Goal: Task Accomplishment & Management: Complete application form

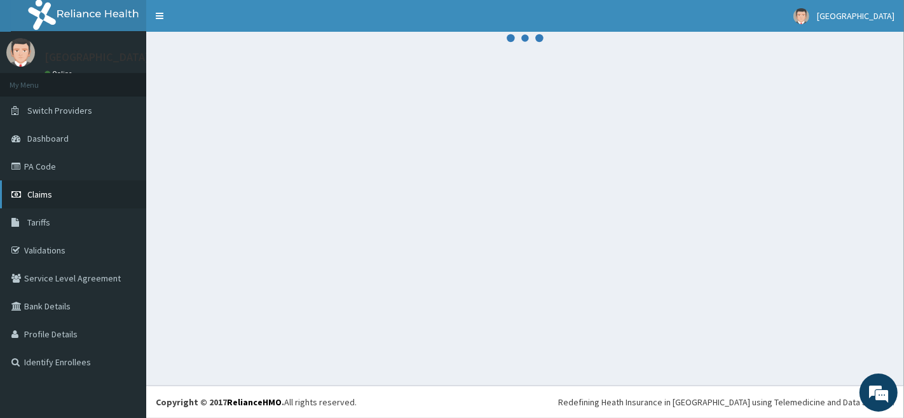
click at [84, 193] on link "Claims" at bounding box center [73, 194] width 146 height 28
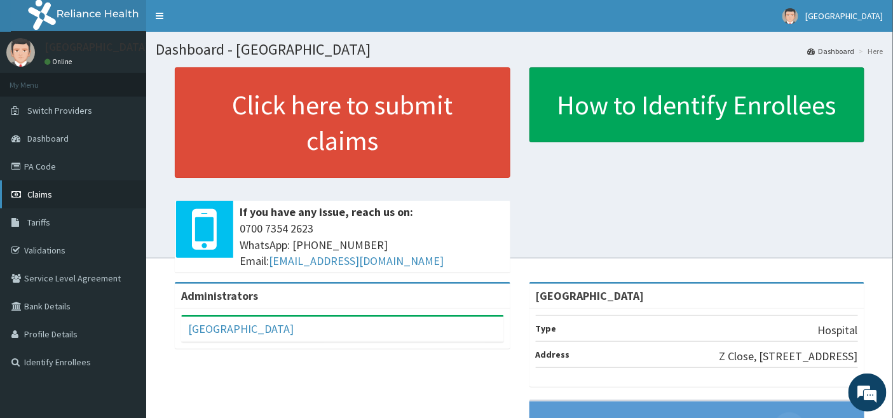
click at [33, 189] on span "Claims" at bounding box center [39, 194] width 25 height 11
click at [40, 165] on link "PA Code" at bounding box center [73, 167] width 146 height 28
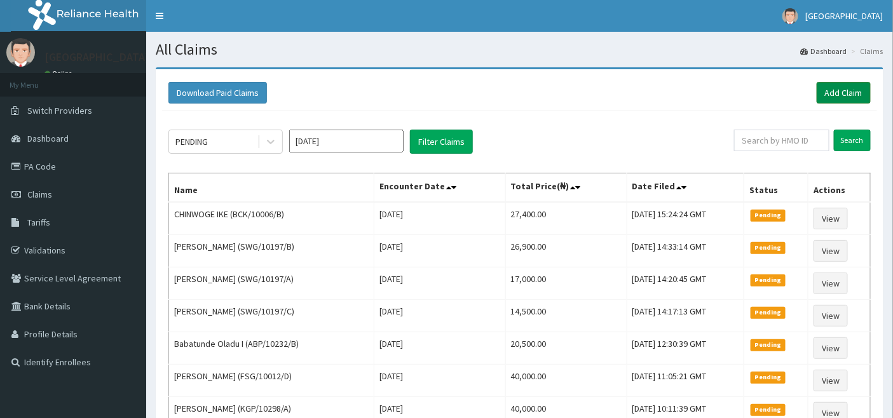
click at [845, 87] on link "Add Claim" at bounding box center [844, 93] width 54 height 22
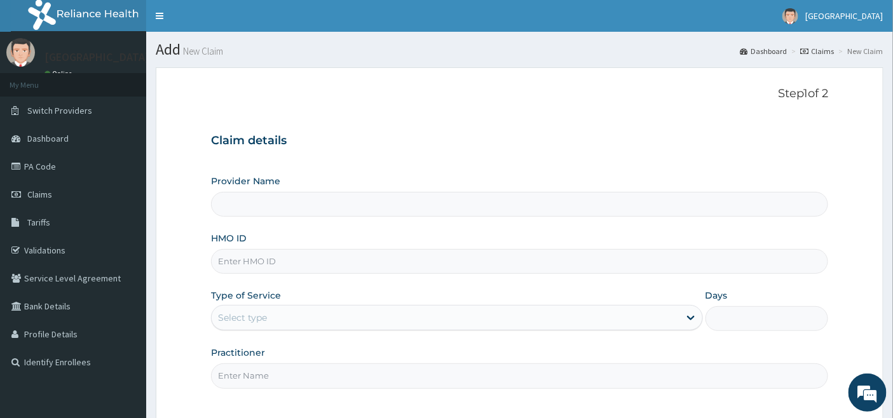
type input "[GEOGRAPHIC_DATA]"
click at [244, 261] on input "HMO ID" at bounding box center [520, 261] width 618 height 25
type input "WIU/10076/B"
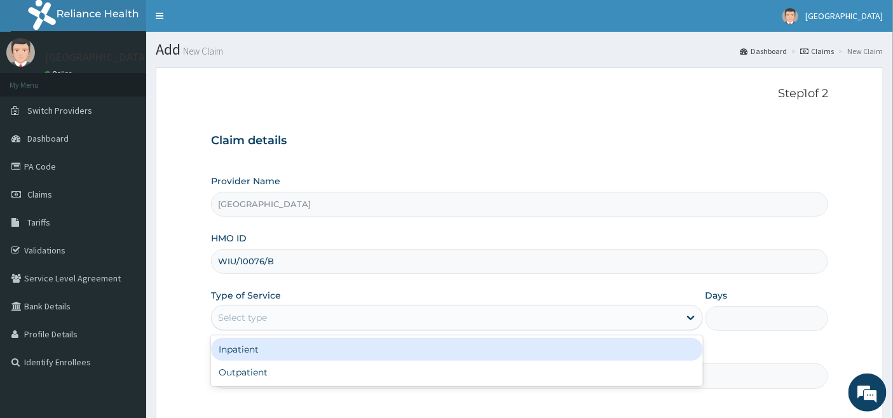
click at [246, 313] on div "Select type" at bounding box center [242, 317] width 49 height 13
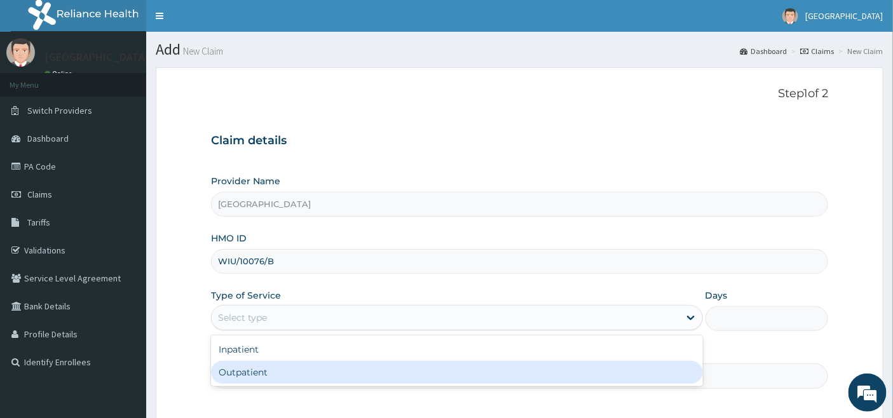
click at [230, 370] on div "Outpatient" at bounding box center [457, 372] width 492 height 23
type input "1"
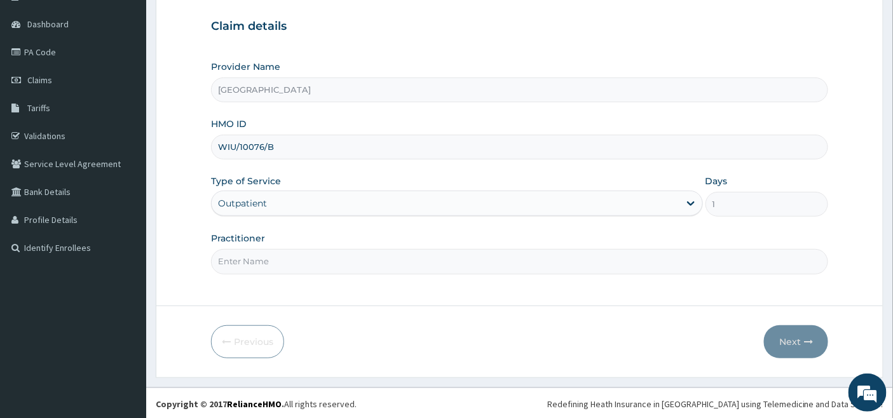
scroll to position [116, 0]
click at [262, 261] on input "Practitioner" at bounding box center [520, 259] width 618 height 25
type input "[PERSON_NAME]"
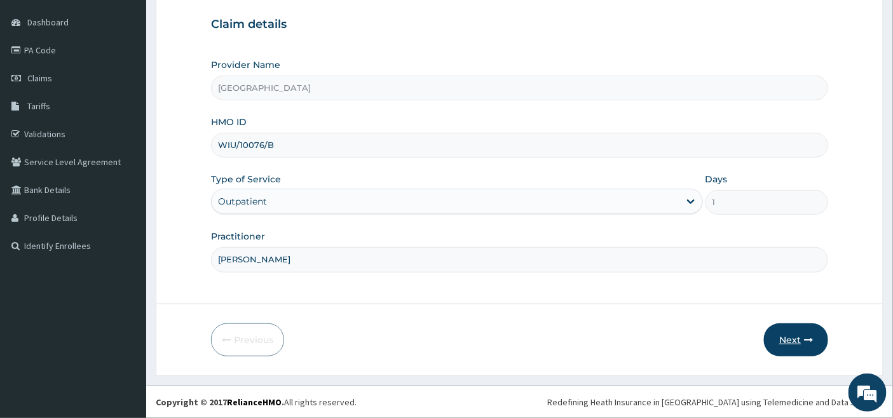
click at [782, 337] on button "Next" at bounding box center [796, 339] width 64 height 33
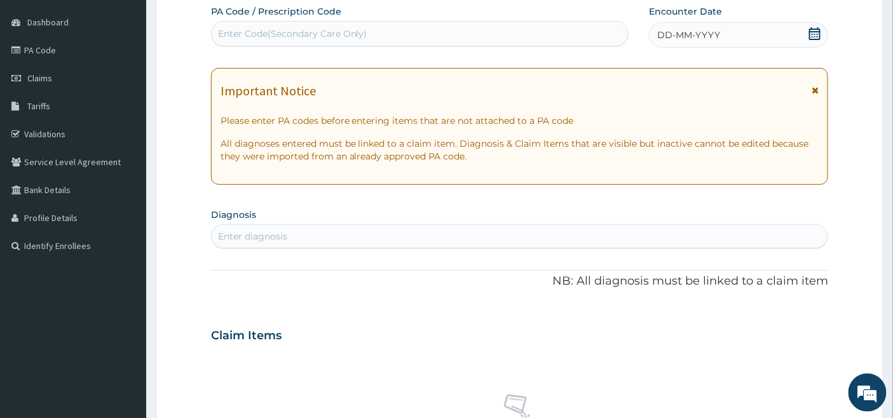
click at [396, 30] on div "Enter Code(Secondary Care Only)" at bounding box center [420, 34] width 417 height 20
paste input "PA/90B10D"
type input "PA/90B10D"
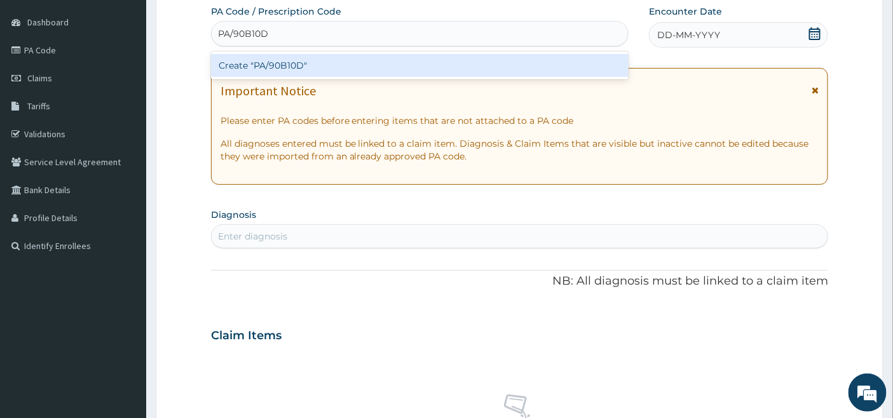
click at [270, 62] on div "Create "PA/90B10D"" at bounding box center [420, 65] width 418 height 23
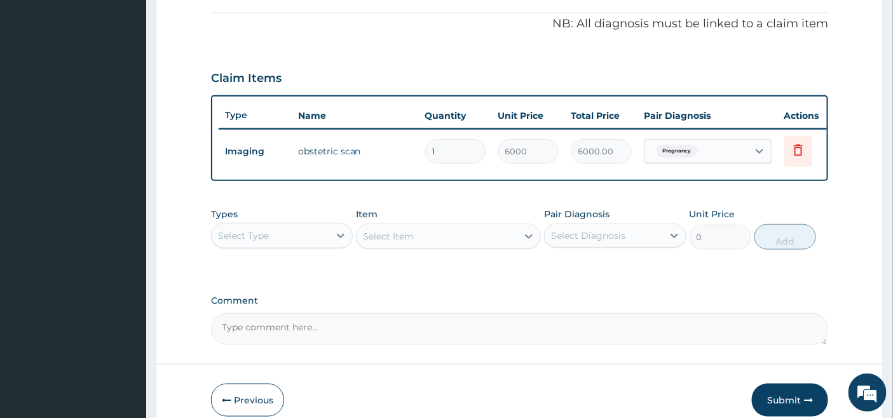
scroll to position [404, 0]
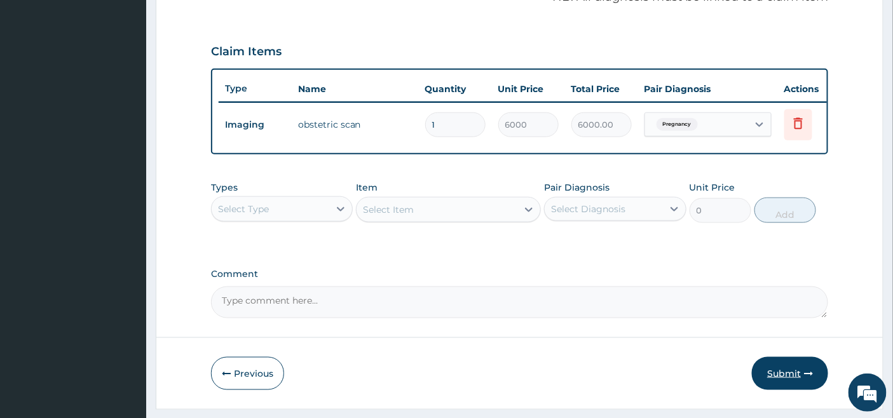
click at [785, 379] on button "Submit" at bounding box center [790, 373] width 76 height 33
